Goal: Navigation & Orientation: Find specific page/section

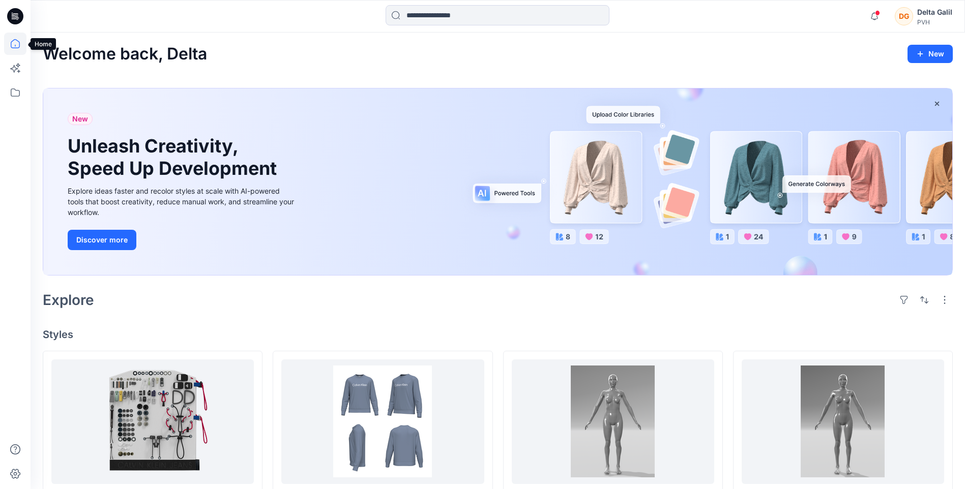
click at [16, 41] on icon at bounding box center [15, 44] width 22 height 22
click at [15, 92] on icon at bounding box center [15, 92] width 22 height 22
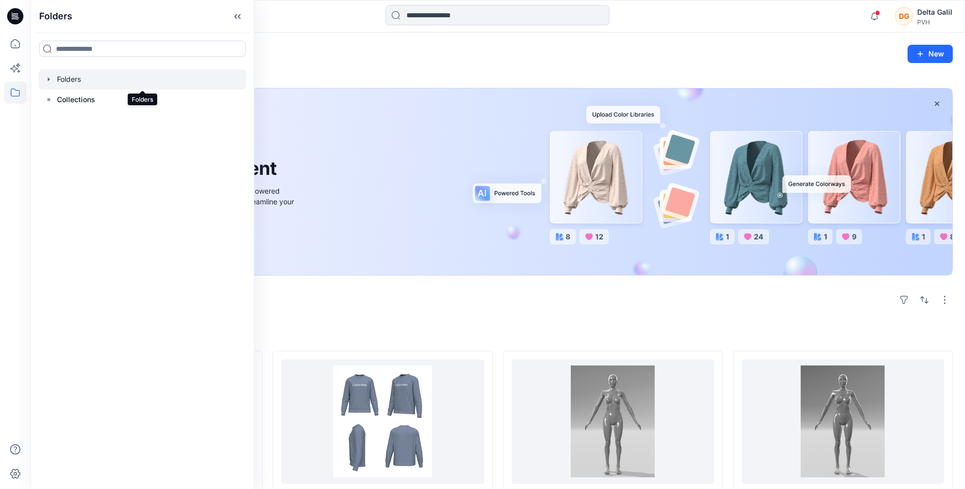
click at [58, 81] on div at bounding box center [142, 79] width 207 height 20
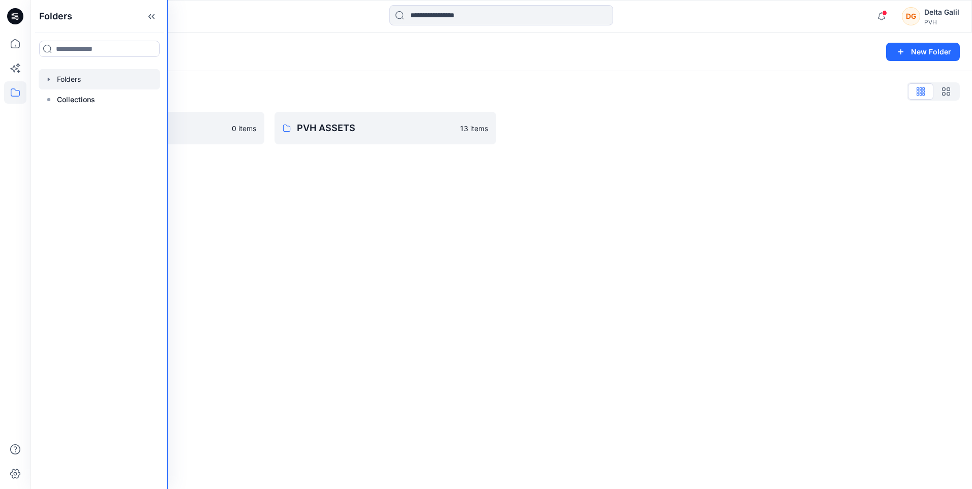
drag, startPoint x: 253, startPoint y: 222, endPoint x: 163, endPoint y: 217, distance: 89.6
click at [163, 217] on div "Folders Folders Collections Notifications [PERSON_NAME] shared PVH DQS 2024 in …" at bounding box center [486, 244] width 972 height 489
drag, startPoint x: 162, startPoint y: 214, endPoint x: 106, endPoint y: 240, distance: 61.9
click at [106, 240] on div "Folders Folders Collections" at bounding box center [97, 244] width 132 height 489
click at [146, 17] on icon at bounding box center [147, 16] width 3 height 5
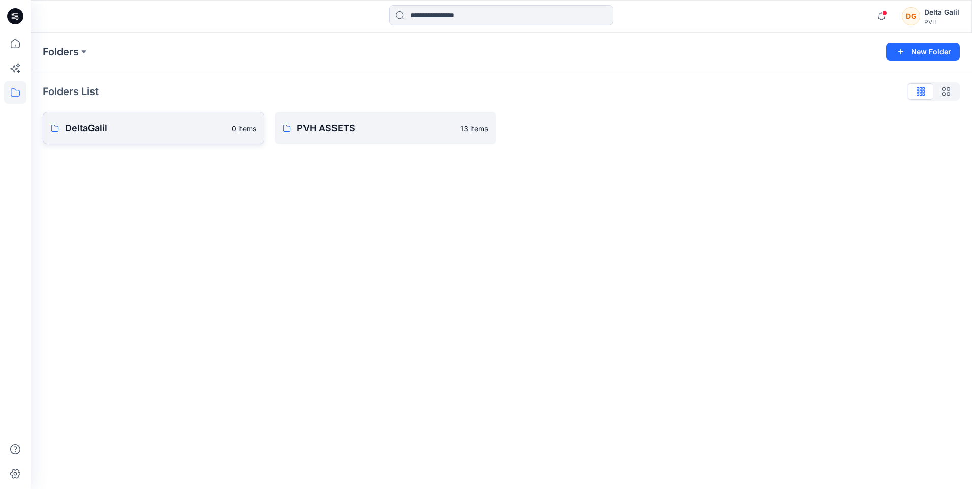
click at [143, 128] on p "DeltaGalil" at bounding box center [145, 128] width 161 height 14
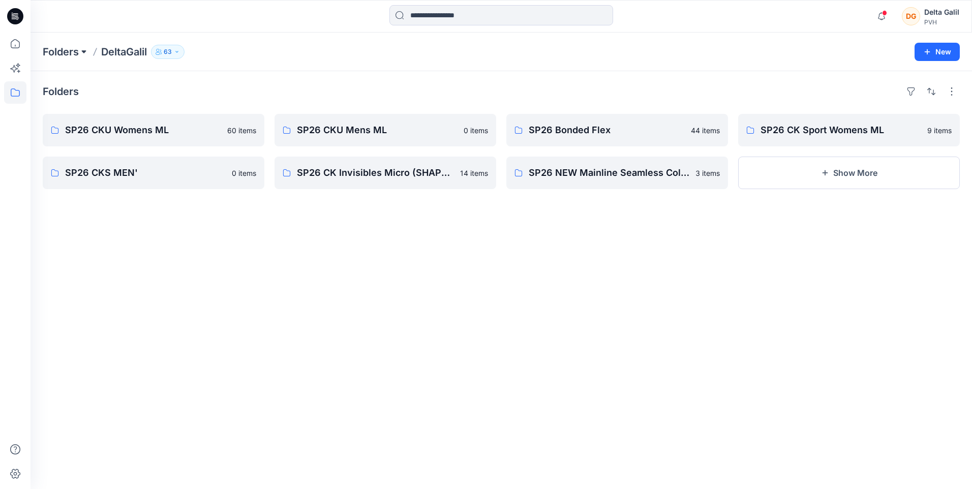
click at [83, 52] on button at bounding box center [84, 52] width 10 height 14
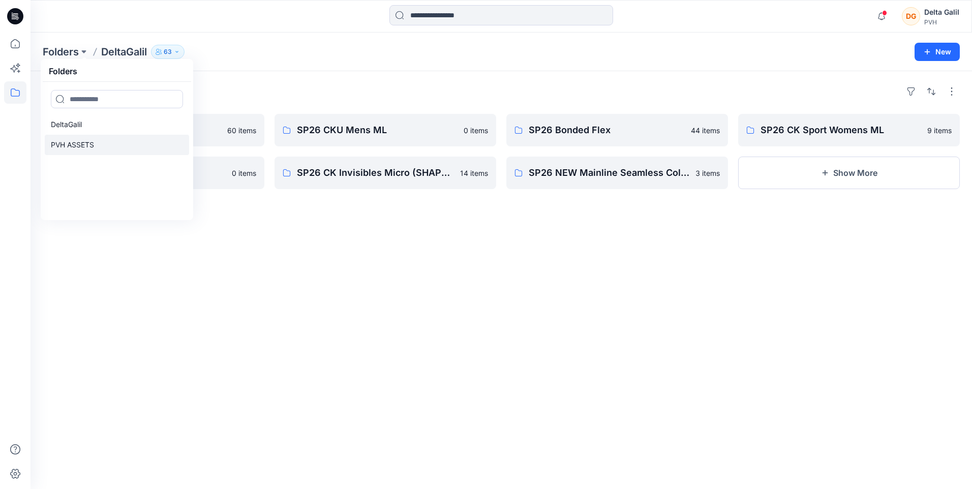
click at [110, 153] on link "PVH ASSETS" at bounding box center [117, 145] width 144 height 20
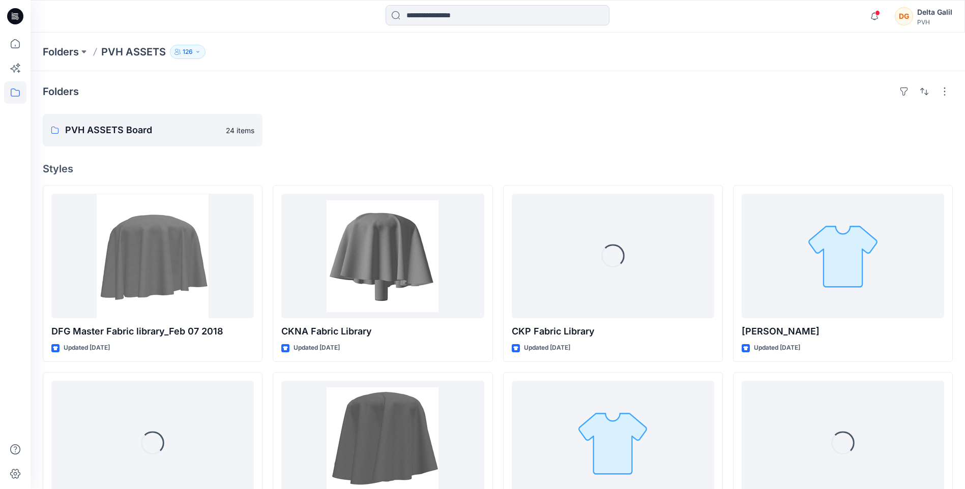
click at [332, 167] on h4 "Styles" at bounding box center [498, 169] width 910 height 12
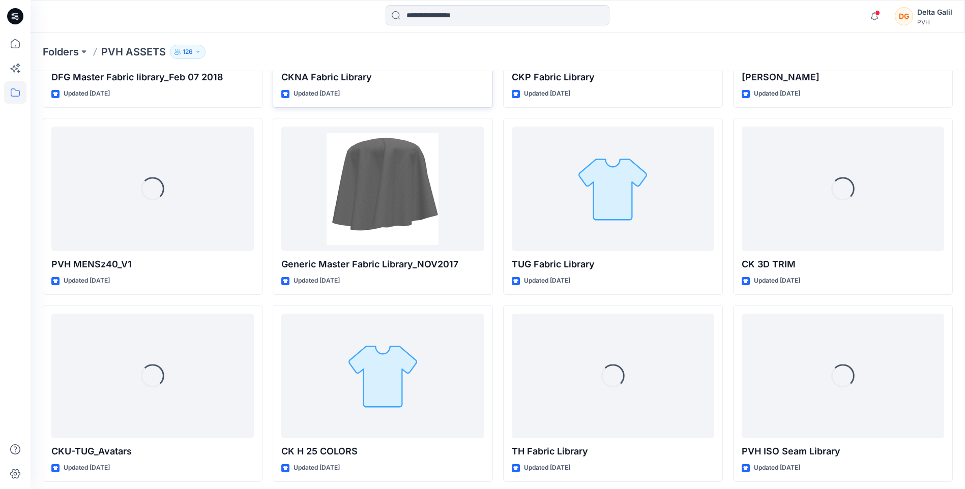
scroll to position [296, 0]
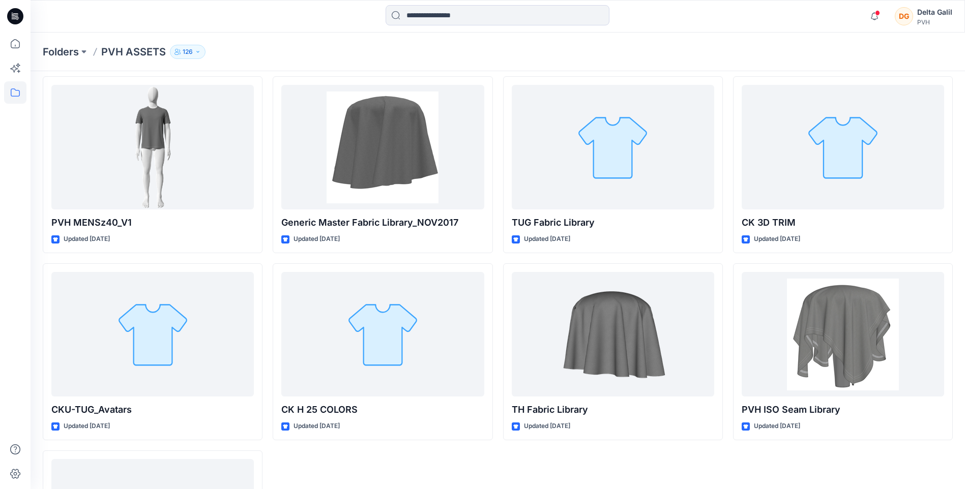
click at [653, 49] on div "Folders PVH ASSETS 126" at bounding box center [458, 52] width 830 height 14
